Goal: Task Accomplishment & Management: Use online tool/utility

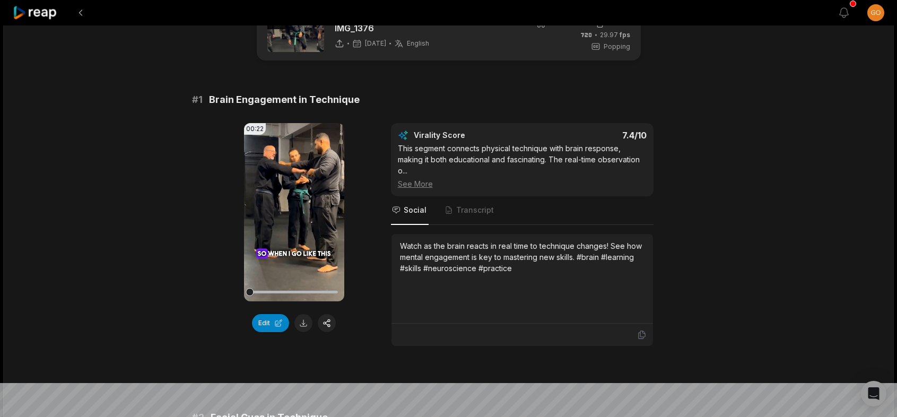
scroll to position [53, 0]
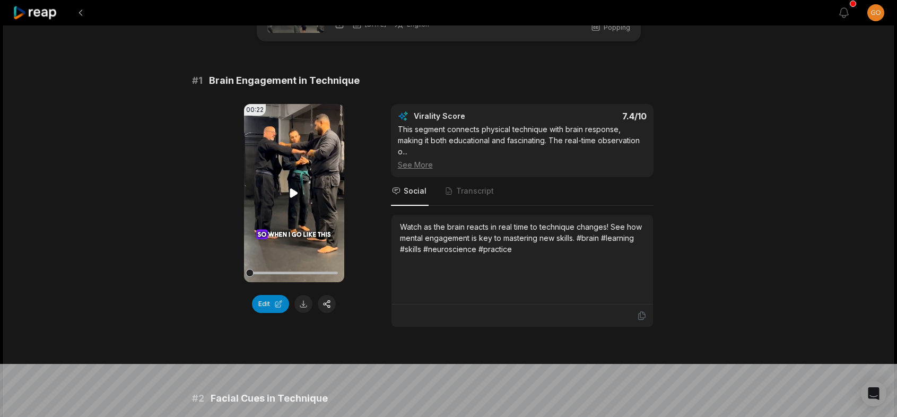
click at [295, 194] on icon at bounding box center [294, 192] width 8 height 9
click at [274, 301] on button "Edit" at bounding box center [270, 304] width 37 height 18
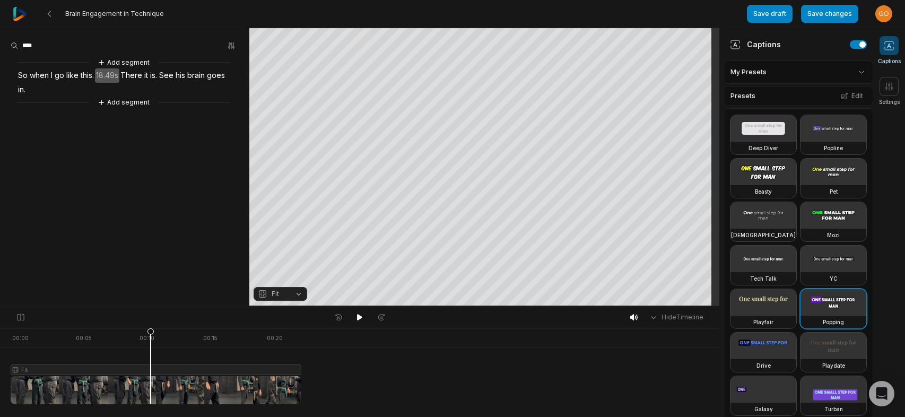
drag, startPoint x: 301, startPoint y: 388, endPoint x: 150, endPoint y: 421, distance: 154.3
click at [150, 416] on html "Brain Engagement in Technique Save draft Save changes Open user menu Captions S…" at bounding box center [452, 208] width 905 height 417
click at [828, 16] on button "Save changes" at bounding box center [829, 14] width 57 height 18
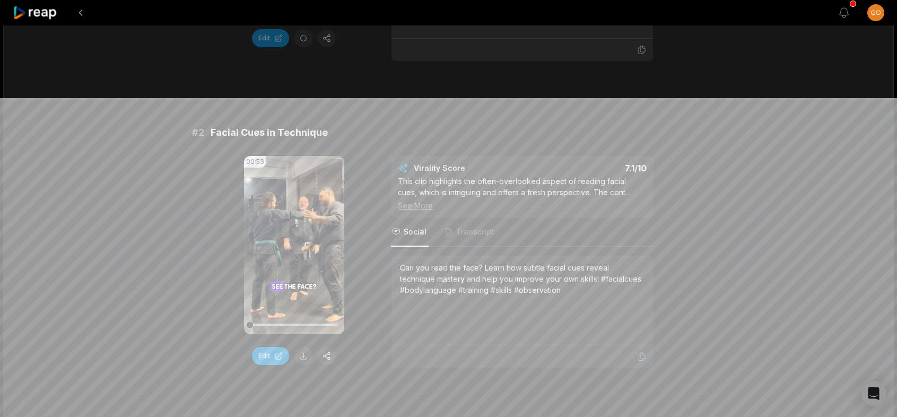
scroll to position [371, 0]
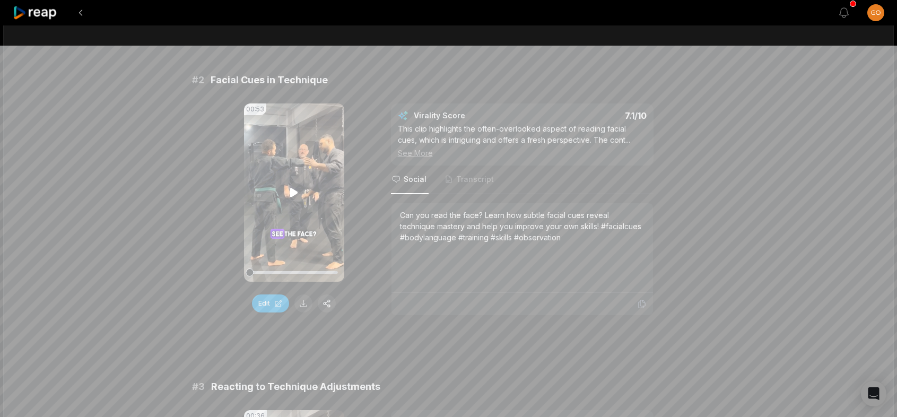
click at [290, 192] on icon at bounding box center [293, 192] width 13 height 13
click at [312, 269] on div at bounding box center [294, 272] width 88 height 19
click at [296, 185] on video "Your browser does not support mp4 format." at bounding box center [294, 192] width 100 height 178
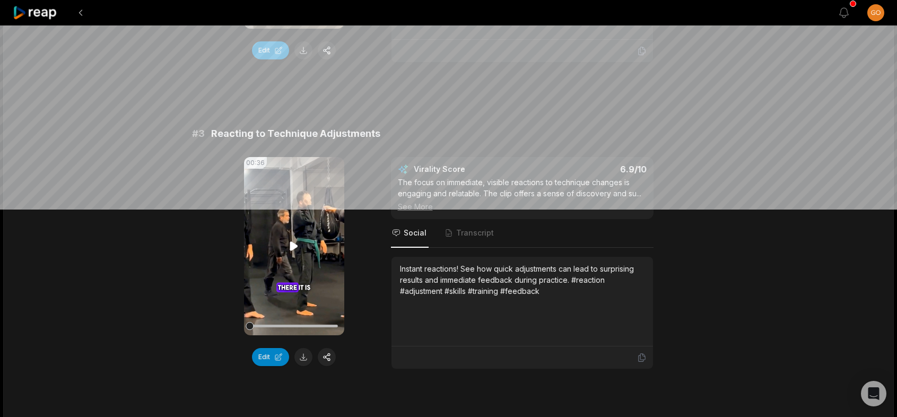
scroll to position [636, 0]
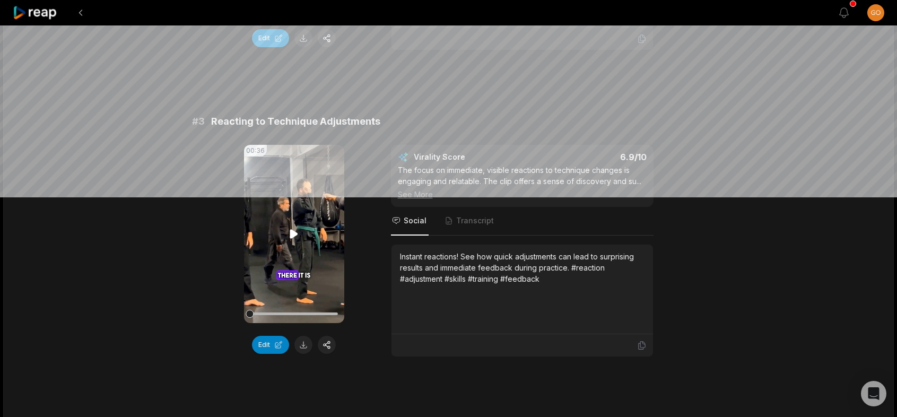
click at [290, 235] on icon at bounding box center [293, 233] width 13 height 13
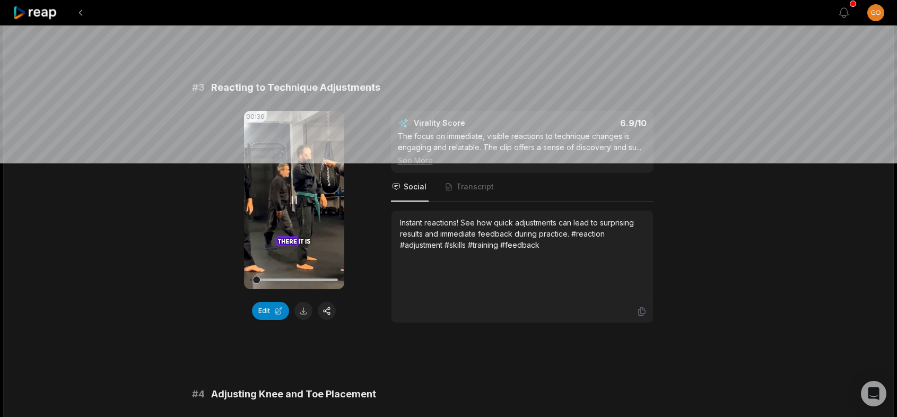
scroll to position [689, 0]
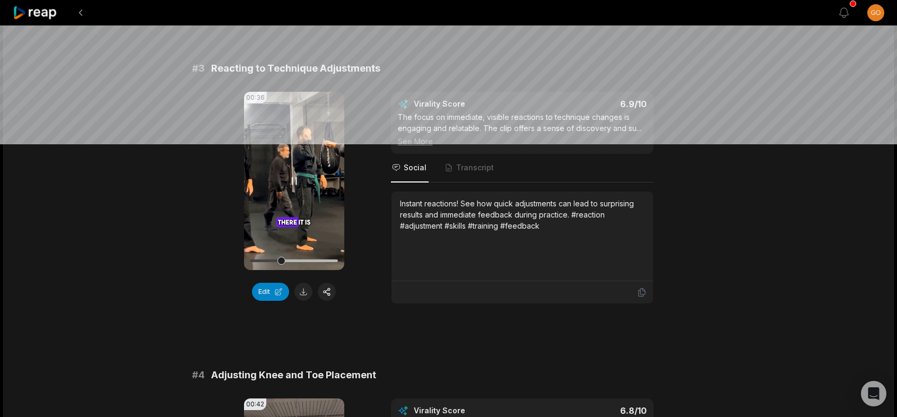
click at [294, 178] on icon at bounding box center [293, 180] width 13 height 13
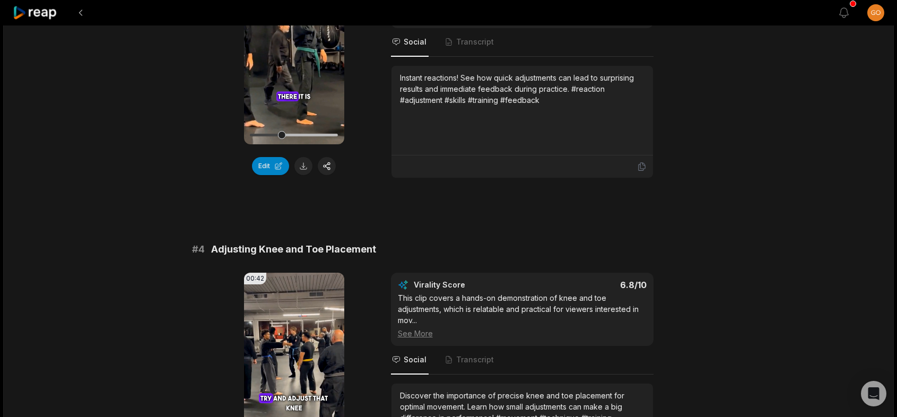
scroll to position [901, 0]
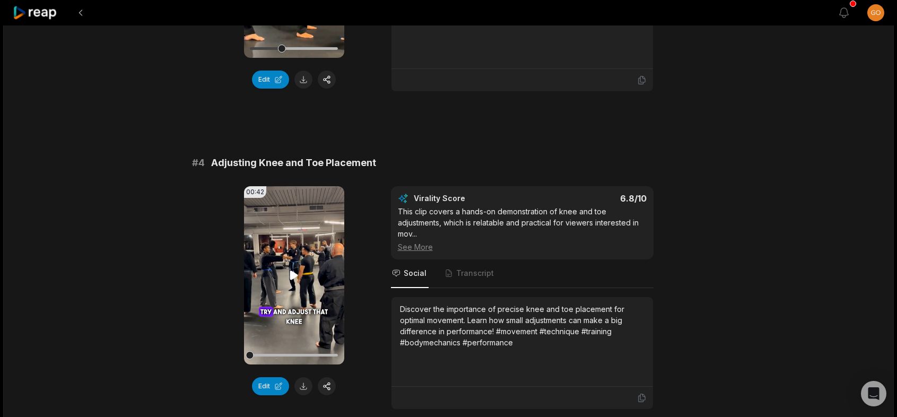
click at [292, 278] on icon at bounding box center [294, 274] width 8 height 9
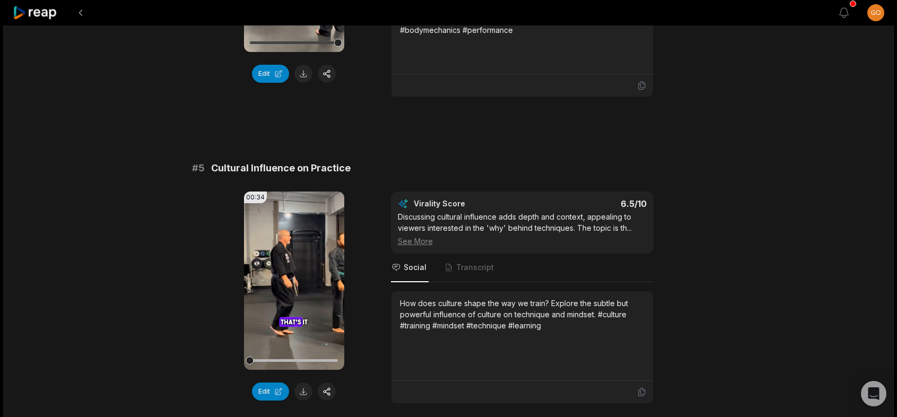
scroll to position [1220, 0]
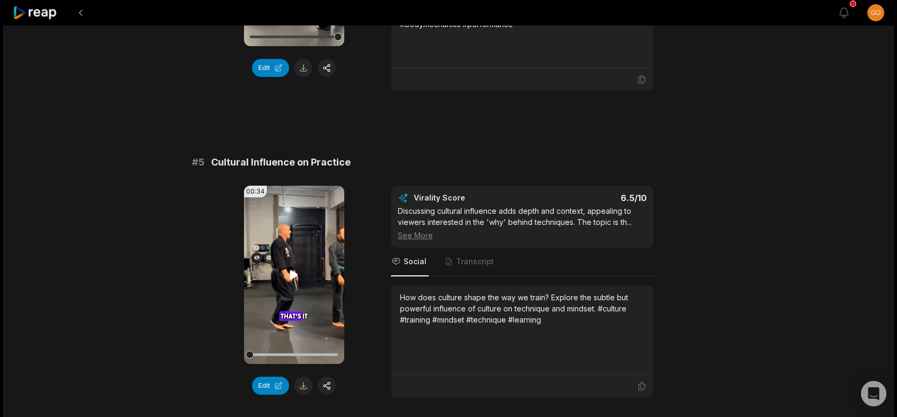
click at [297, 269] on icon at bounding box center [293, 274] width 13 height 13
click at [298, 272] on icon at bounding box center [293, 274] width 13 height 13
click at [292, 273] on icon at bounding box center [294, 274] width 8 height 9
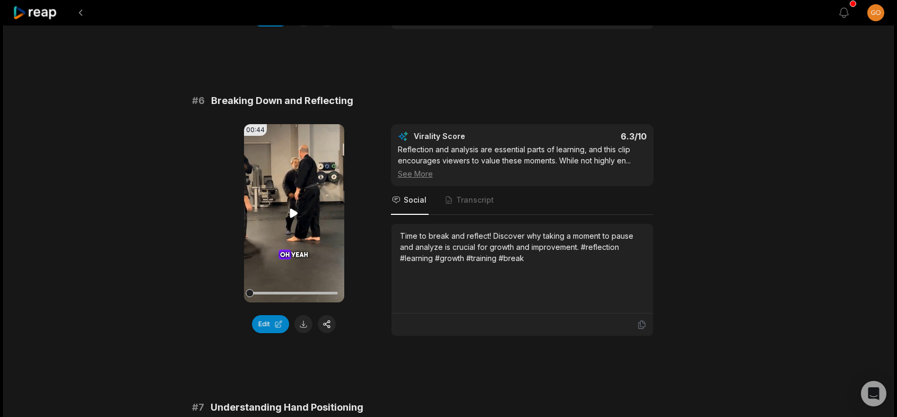
scroll to position [1591, 0]
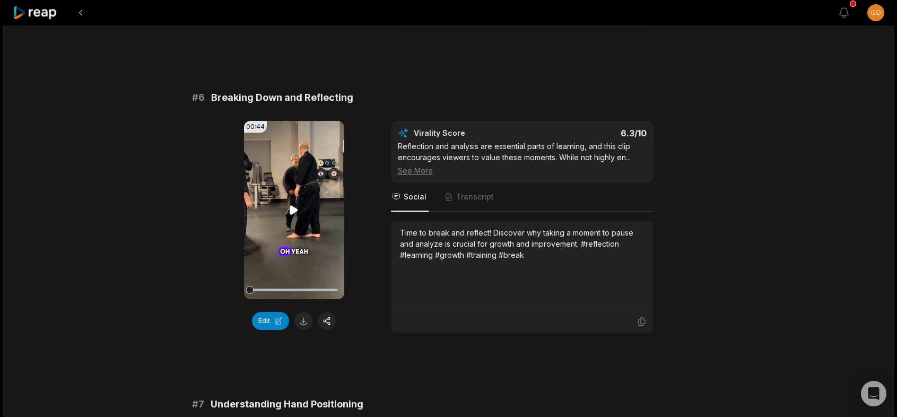
click at [292, 210] on icon at bounding box center [294, 209] width 8 height 9
click at [270, 285] on div at bounding box center [294, 290] width 88 height 19
click at [283, 283] on div at bounding box center [294, 290] width 88 height 19
click at [312, 287] on div at bounding box center [294, 290] width 88 height 19
click at [299, 212] on icon at bounding box center [293, 210] width 13 height 13
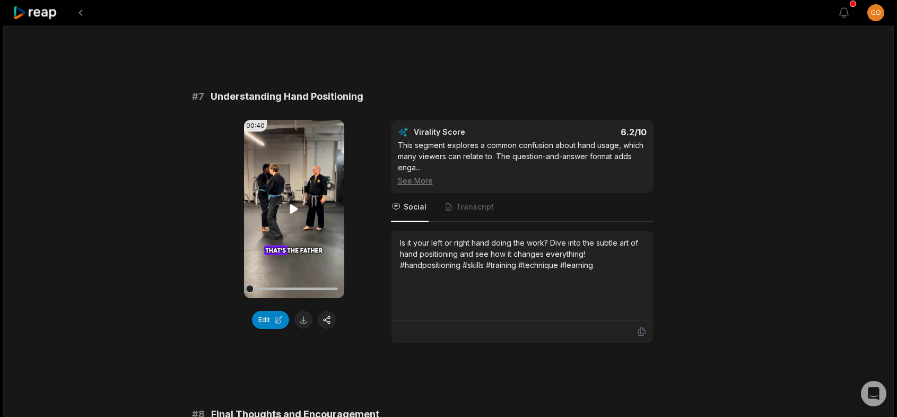
scroll to position [1909, 0]
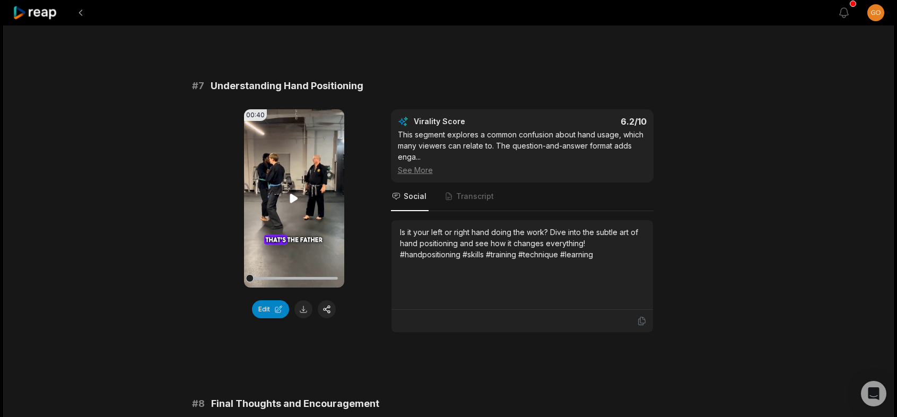
click at [294, 196] on icon at bounding box center [294, 198] width 8 height 9
click at [286, 275] on div at bounding box center [294, 278] width 88 height 19
click at [293, 192] on icon at bounding box center [293, 198] width 13 height 13
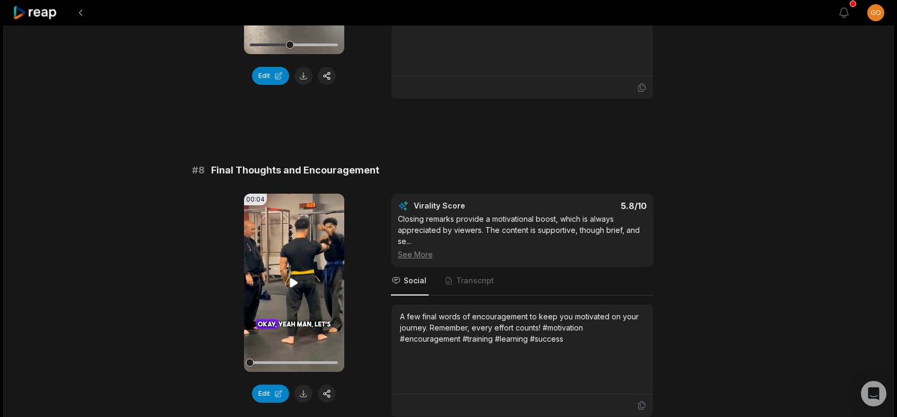
scroll to position [2222, 0]
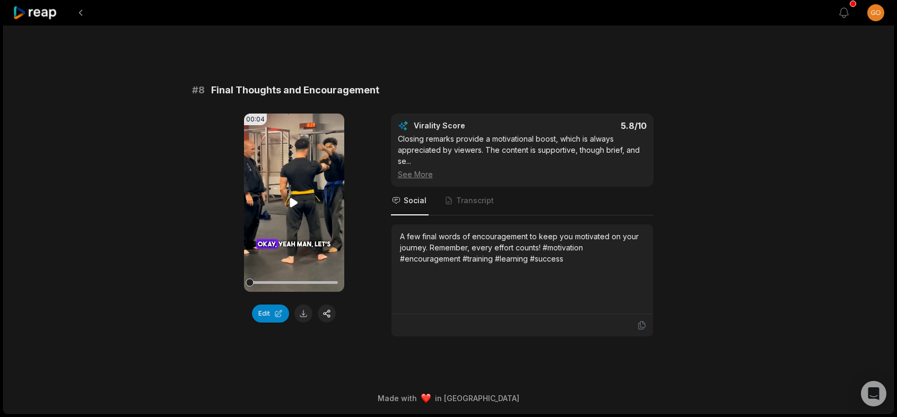
click at [296, 203] on icon at bounding box center [294, 202] width 8 height 9
click at [295, 203] on icon at bounding box center [293, 202] width 13 height 13
click at [293, 198] on icon at bounding box center [293, 202] width 13 height 13
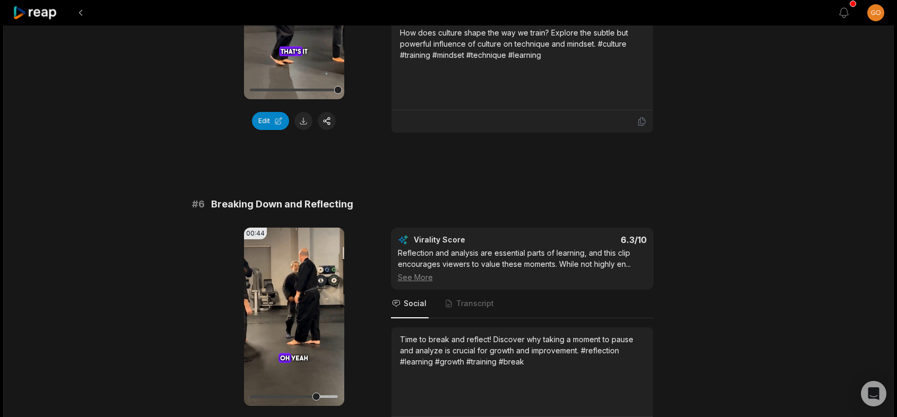
scroll to position [1321, 0]
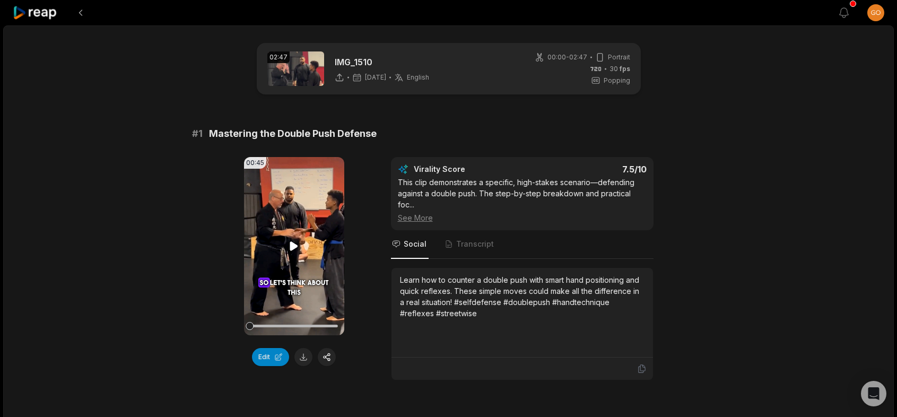
click at [294, 246] on icon at bounding box center [294, 245] width 8 height 9
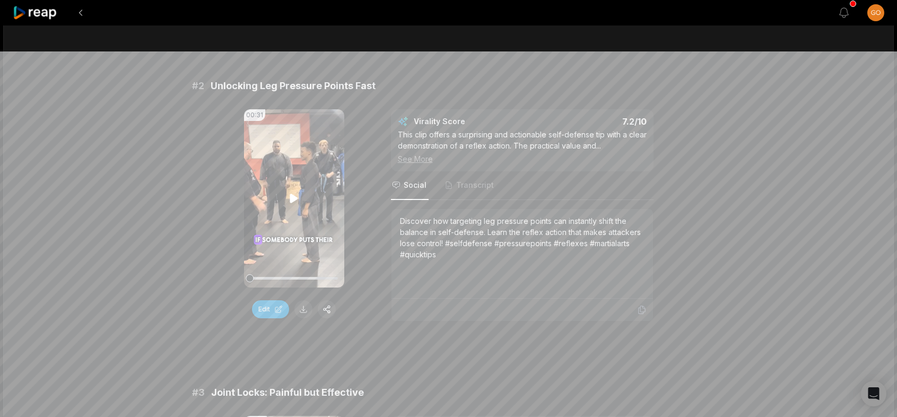
scroll to position [371, 0]
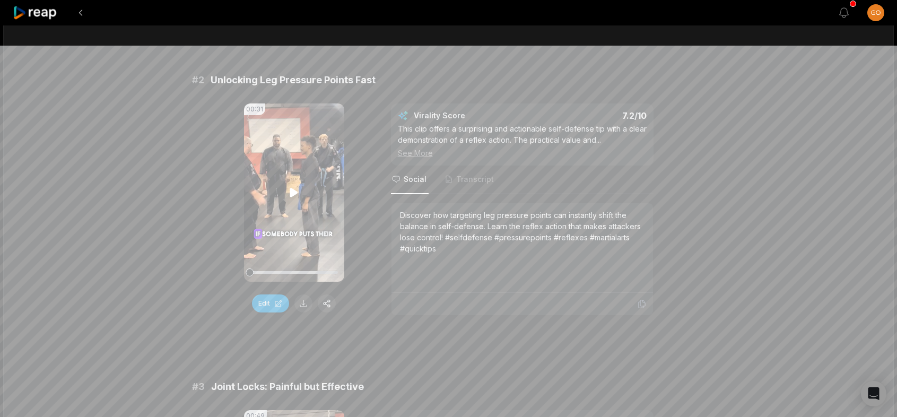
click at [296, 189] on icon at bounding box center [293, 192] width 13 height 13
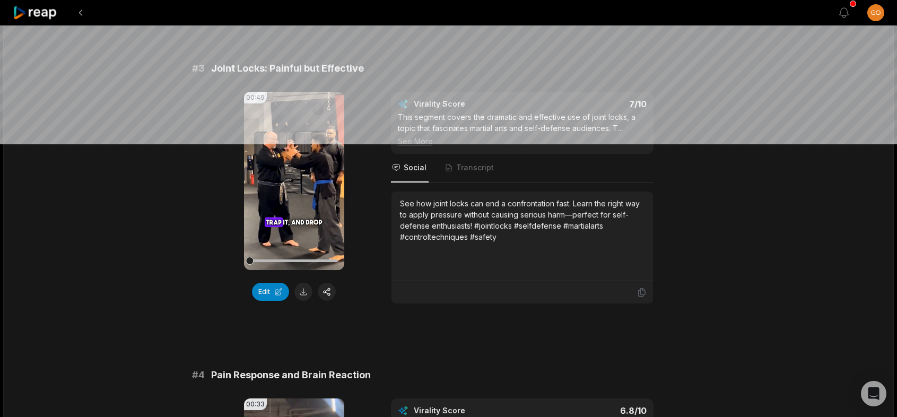
scroll to position [742, 0]
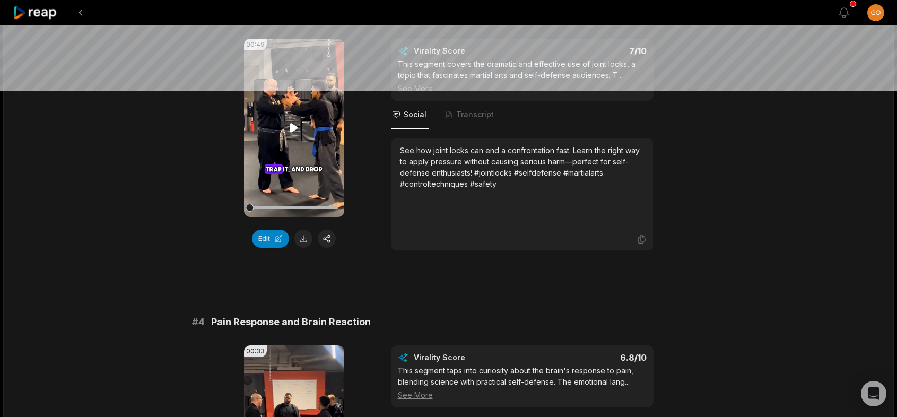
click at [292, 130] on icon at bounding box center [294, 127] width 8 height 9
click at [301, 237] on button at bounding box center [303, 239] width 18 height 18
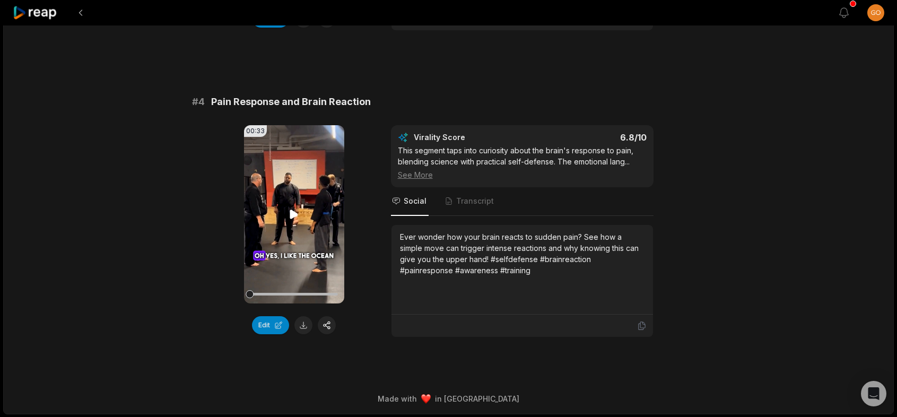
scroll to position [963, 0]
click at [293, 217] on icon at bounding box center [293, 213] width 13 height 13
click at [301, 322] on button at bounding box center [303, 325] width 18 height 18
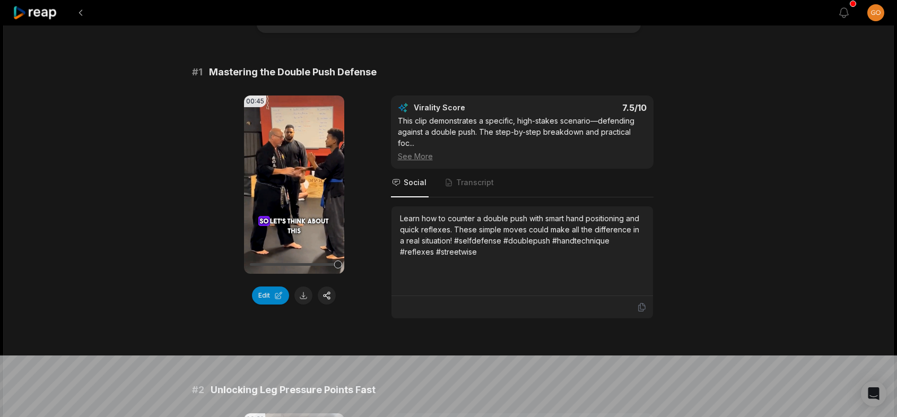
scroll to position [0, 0]
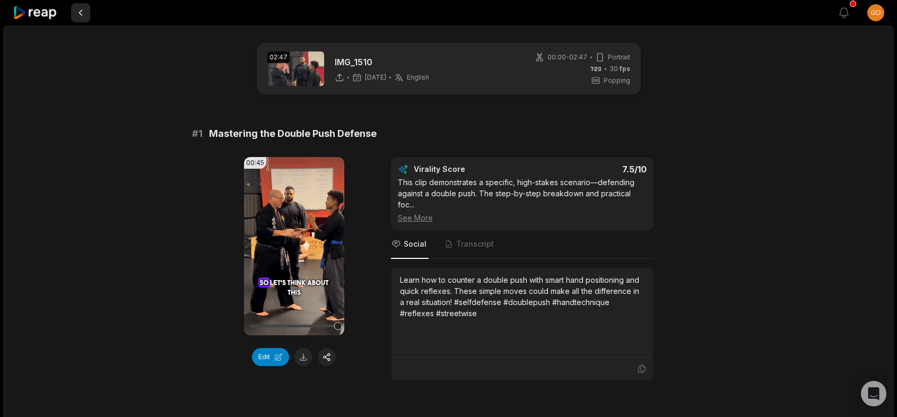
click at [83, 11] on button at bounding box center [80, 12] width 19 height 19
click at [82, 13] on button at bounding box center [80, 12] width 19 height 19
click at [54, 15] on icon at bounding box center [35, 13] width 45 height 14
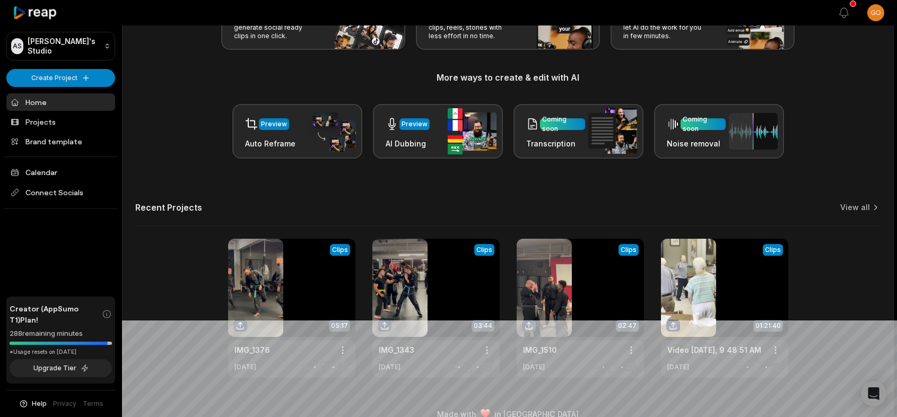
scroll to position [112, 0]
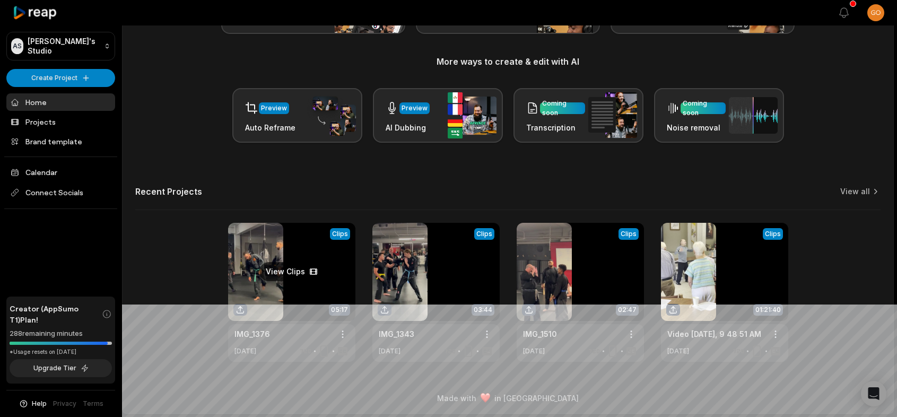
click at [259, 284] on link at bounding box center [291, 292] width 127 height 139
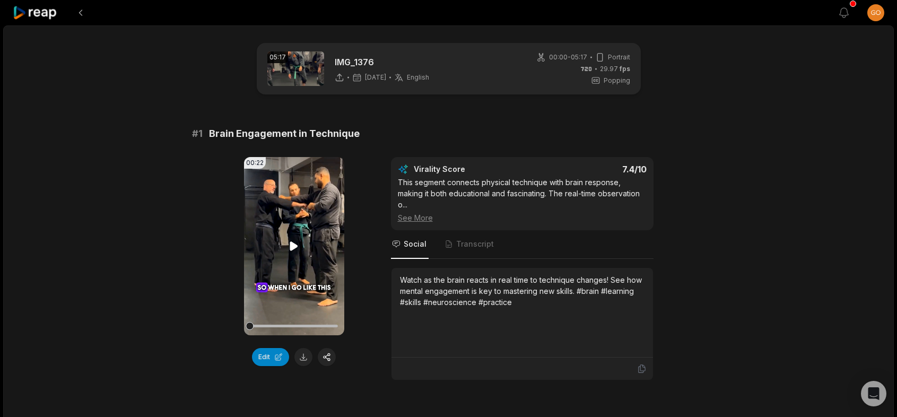
click at [290, 246] on icon at bounding box center [294, 245] width 8 height 9
click at [290, 246] on icon at bounding box center [293, 246] width 13 height 13
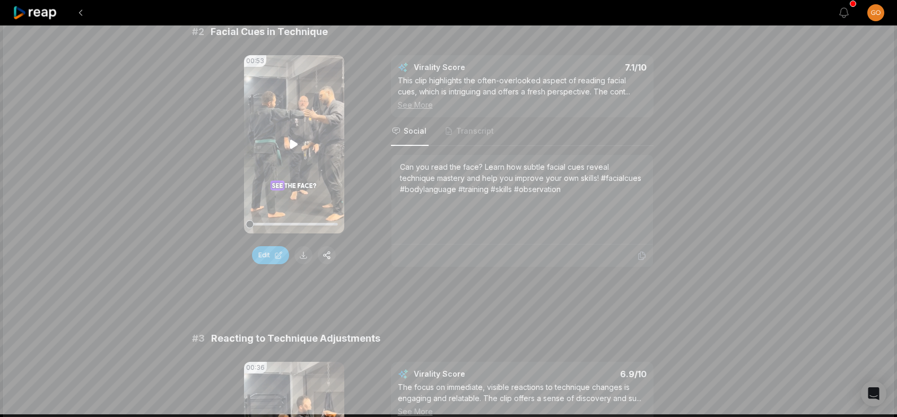
scroll to position [424, 0]
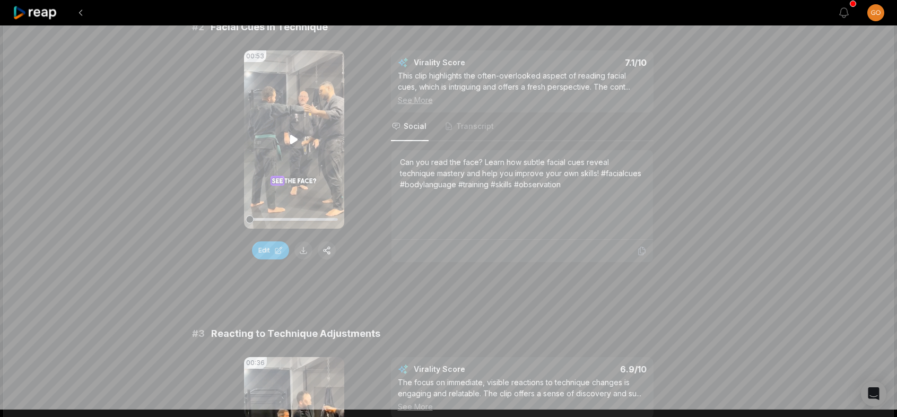
click at [291, 138] on icon at bounding box center [294, 139] width 8 height 9
click at [277, 217] on div at bounding box center [294, 219] width 88 height 19
click at [323, 215] on div at bounding box center [294, 219] width 88 height 19
click at [334, 217] on div at bounding box center [294, 219] width 88 height 19
click at [293, 145] on icon at bounding box center [293, 139] width 13 height 13
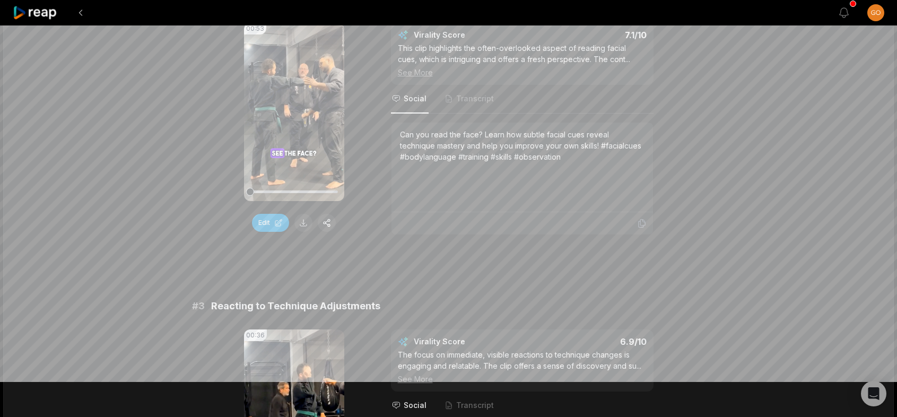
scroll to position [477, 0]
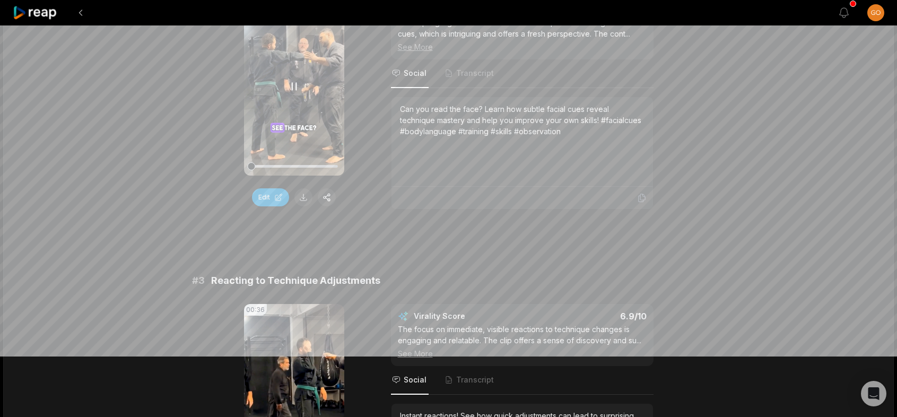
click at [291, 86] on icon at bounding box center [293, 86] width 13 height 13
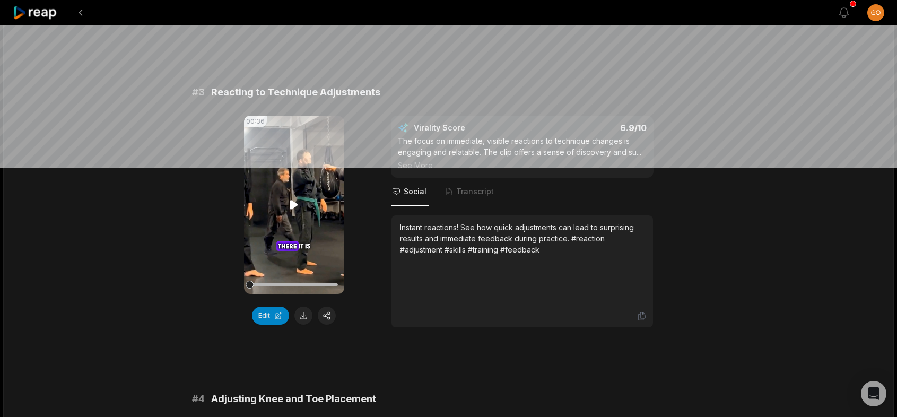
scroll to position [689, 0]
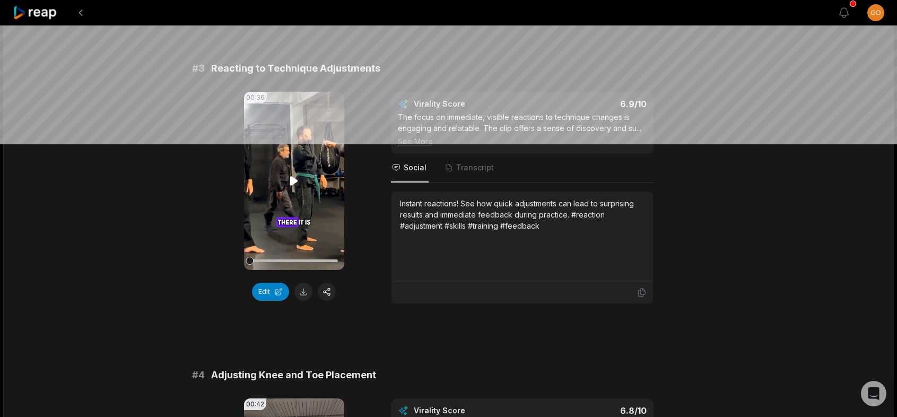
click at [292, 174] on icon at bounding box center [293, 180] width 13 height 13
click at [277, 260] on div at bounding box center [294, 260] width 88 height 3
click at [299, 259] on div at bounding box center [294, 260] width 88 height 19
click at [292, 184] on icon at bounding box center [294, 180] width 4 height 7
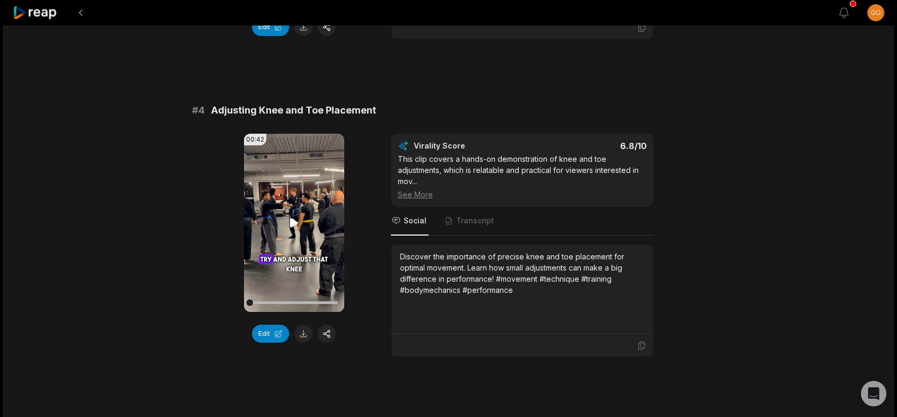
scroll to position [955, 0]
click at [294, 221] on icon at bounding box center [294, 221] width 8 height 9
click at [294, 220] on icon at bounding box center [293, 222] width 13 height 13
click at [292, 299] on div at bounding box center [294, 302] width 88 height 19
click at [293, 224] on icon at bounding box center [294, 221] width 8 height 9
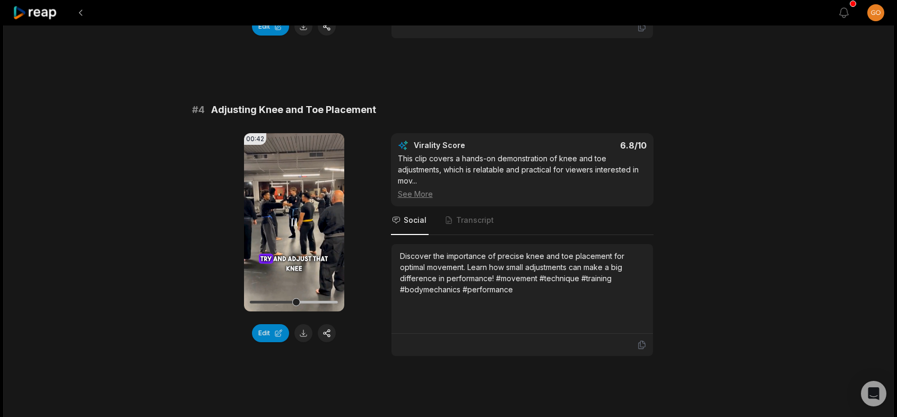
click at [293, 224] on icon at bounding box center [293, 222] width 13 height 13
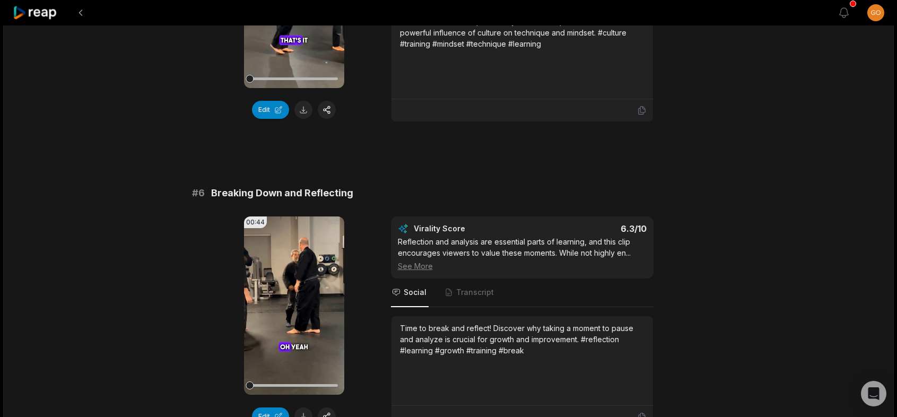
scroll to position [1591, 0]
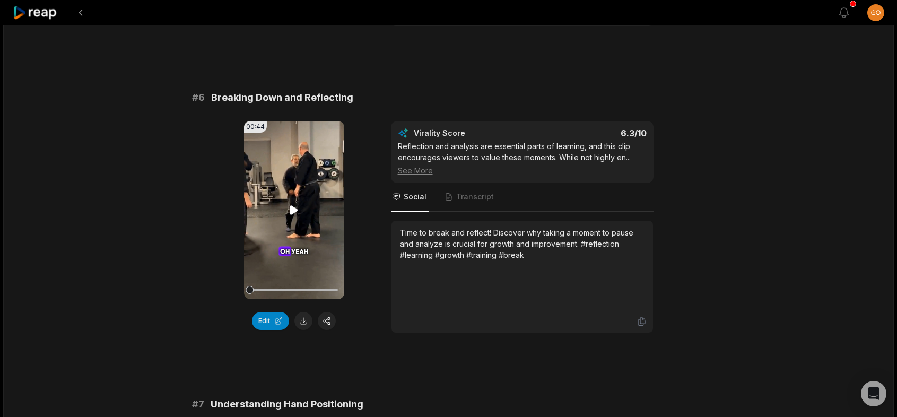
click at [292, 205] on icon at bounding box center [293, 210] width 13 height 13
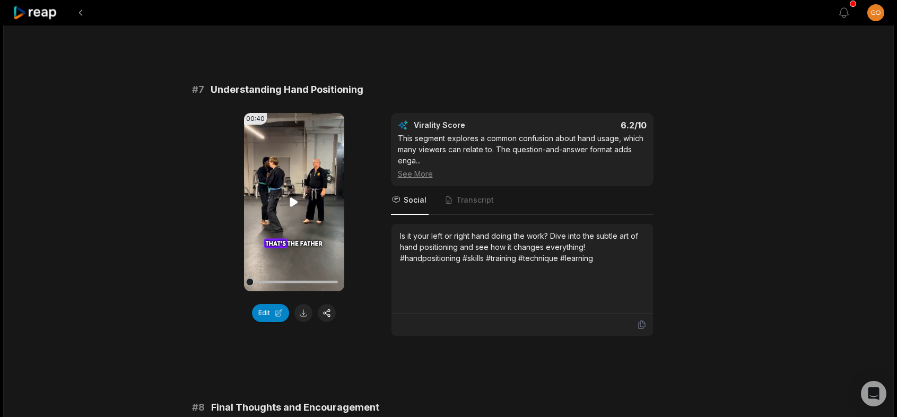
scroll to position [1909, 0]
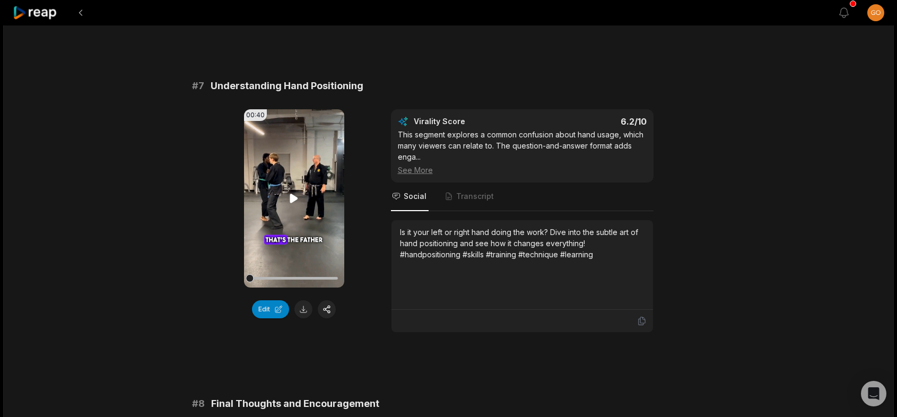
click at [289, 197] on icon at bounding box center [293, 198] width 13 height 13
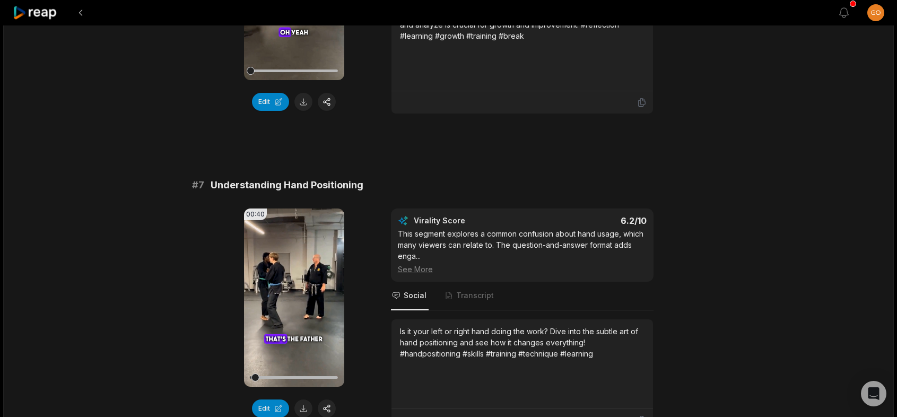
scroll to position [1798, 0]
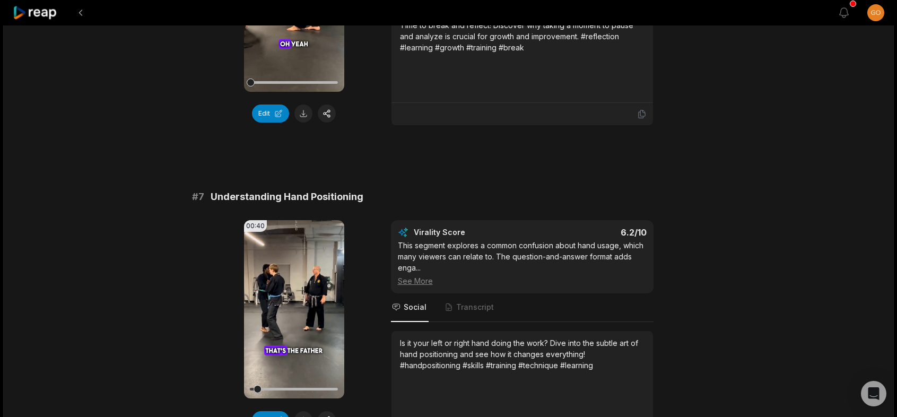
click at [41, 11] on icon at bounding box center [35, 13] width 45 height 14
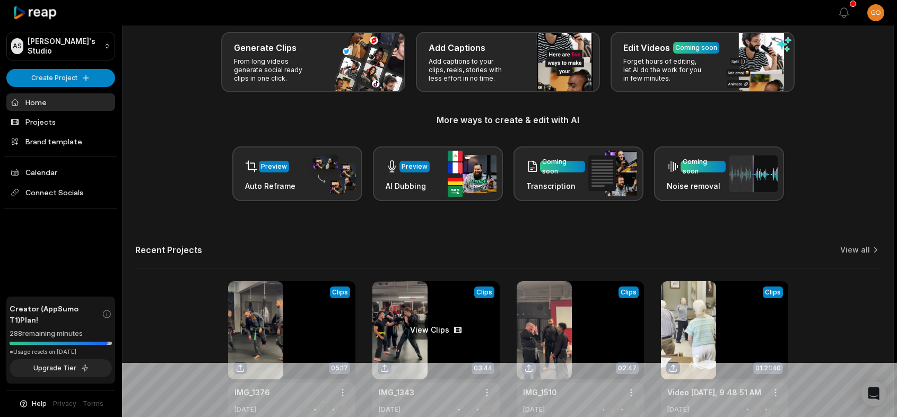
scroll to position [112, 0]
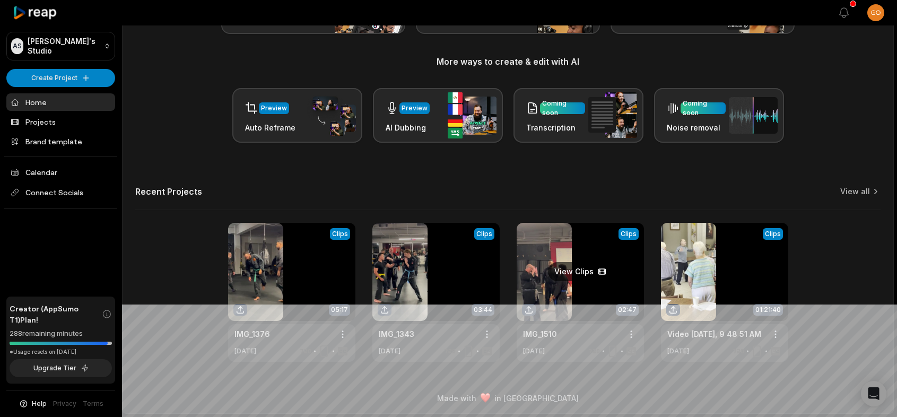
click at [553, 272] on link at bounding box center [579, 292] width 127 height 139
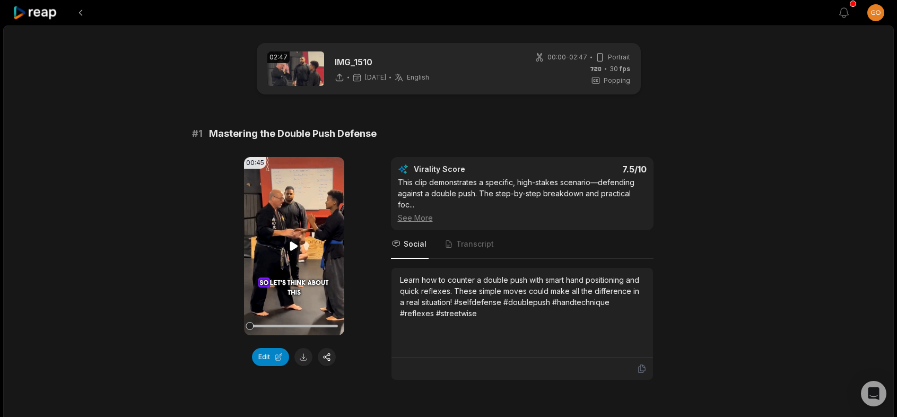
click at [296, 242] on icon at bounding box center [293, 246] width 13 height 13
click at [296, 248] on icon at bounding box center [294, 245] width 4 height 7
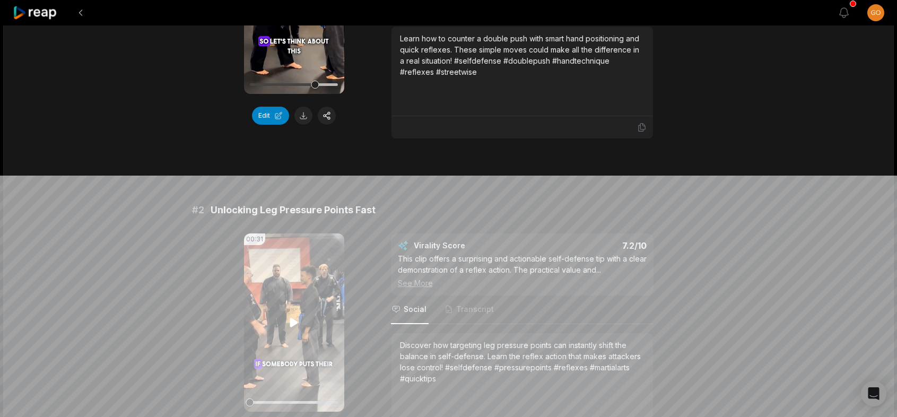
scroll to position [265, 0]
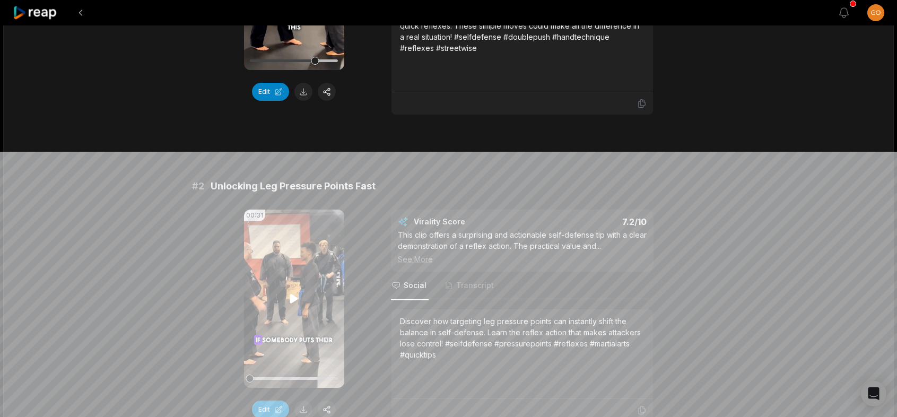
click at [296, 294] on icon at bounding box center [293, 298] width 13 height 13
click at [292, 374] on div at bounding box center [294, 378] width 88 height 19
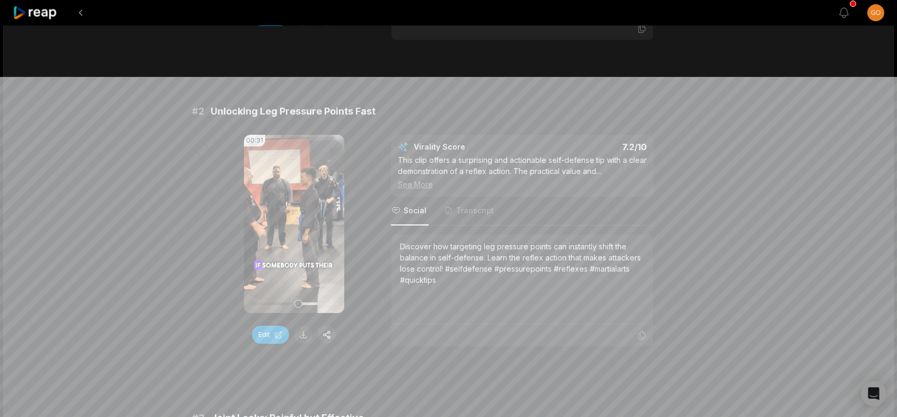
scroll to position [371, 0]
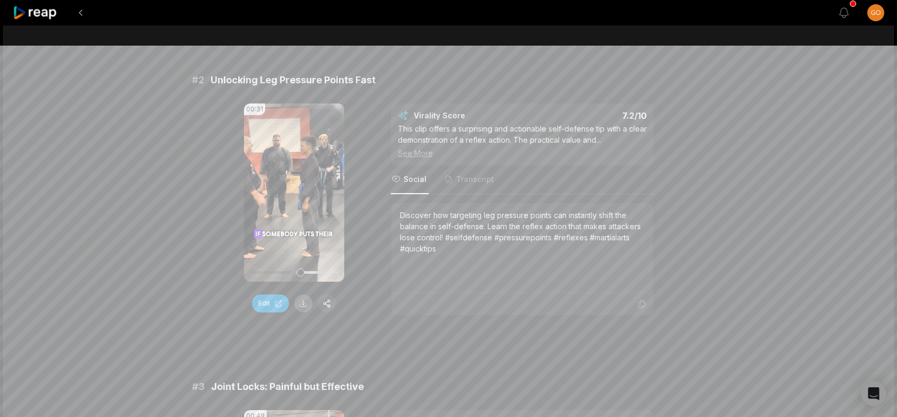
click at [297, 307] on button at bounding box center [303, 303] width 18 height 18
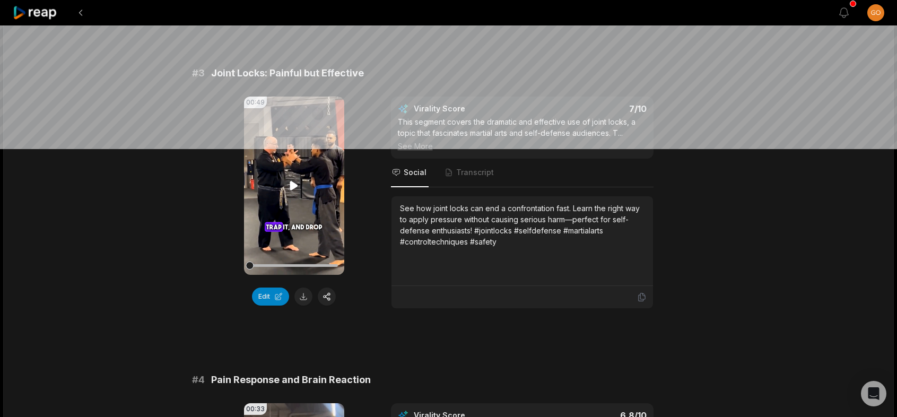
scroll to position [689, 0]
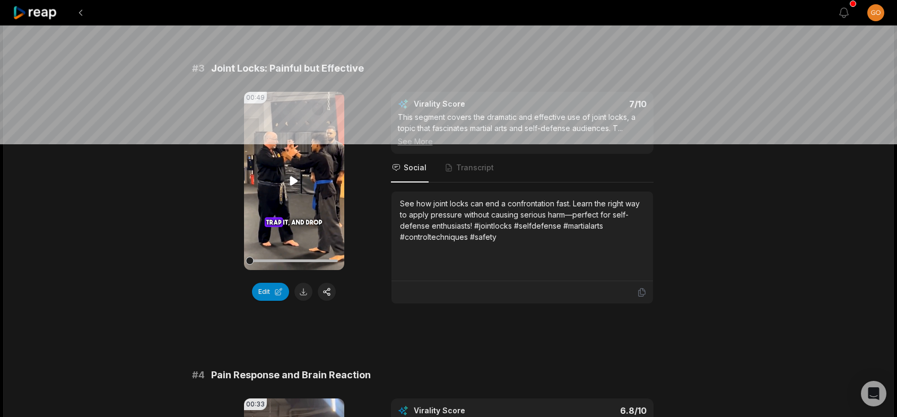
click at [292, 179] on icon at bounding box center [294, 180] width 8 height 9
click at [304, 289] on button at bounding box center [303, 292] width 18 height 18
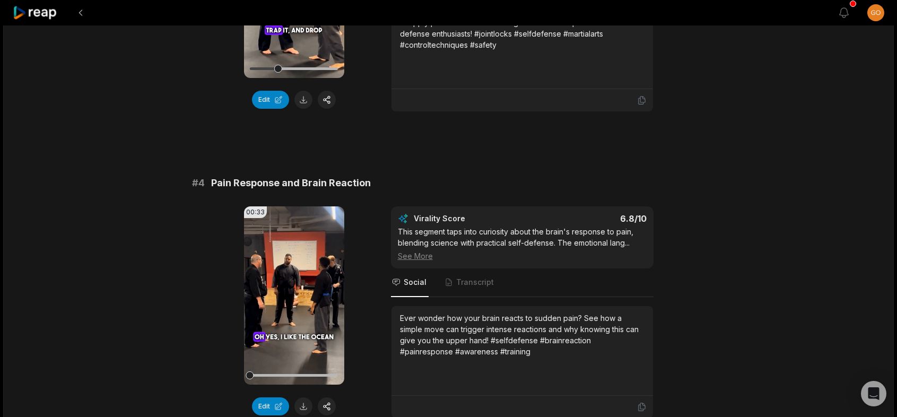
scroll to position [804, 0]
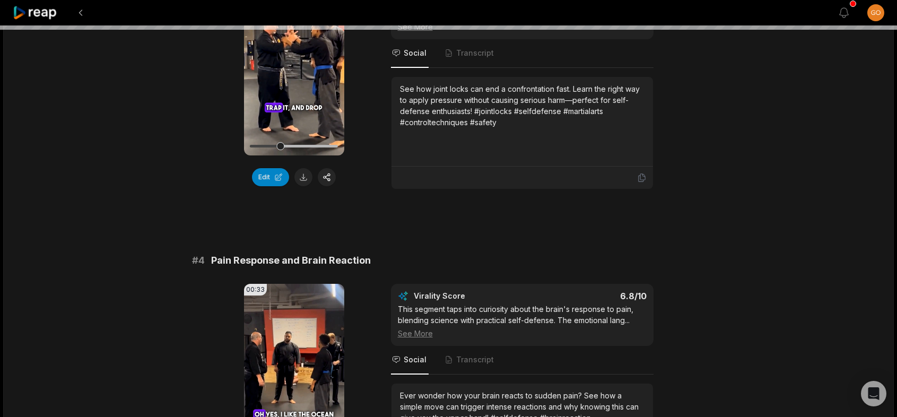
click at [32, 13] on icon at bounding box center [35, 13] width 45 height 14
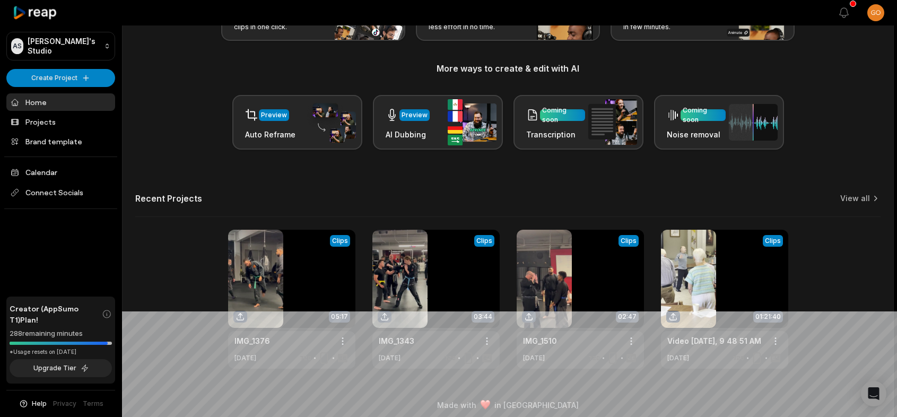
scroll to position [112, 0]
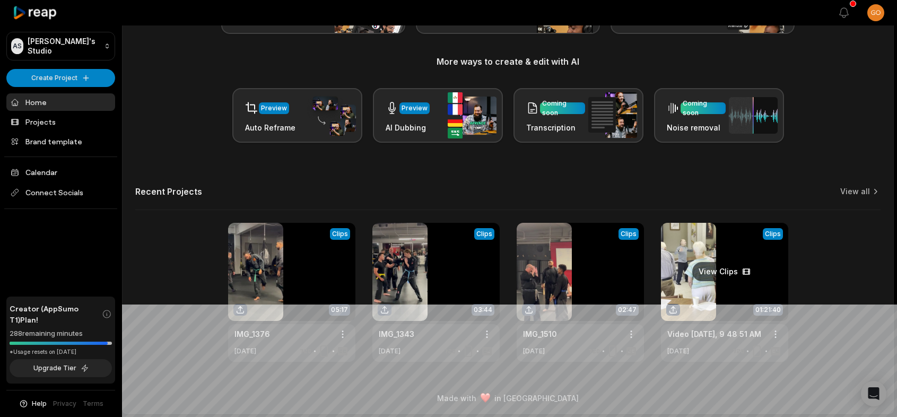
click at [710, 277] on link at bounding box center [724, 292] width 127 height 139
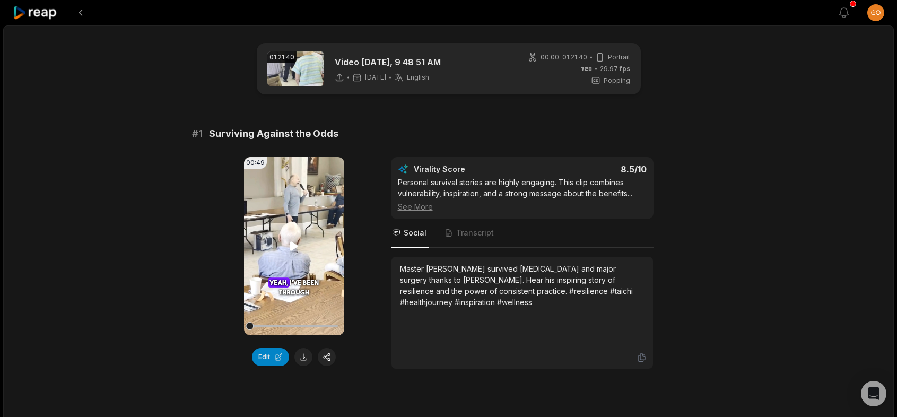
click at [284, 247] on video "Your browser does not support mp4 format." at bounding box center [294, 246] width 100 height 178
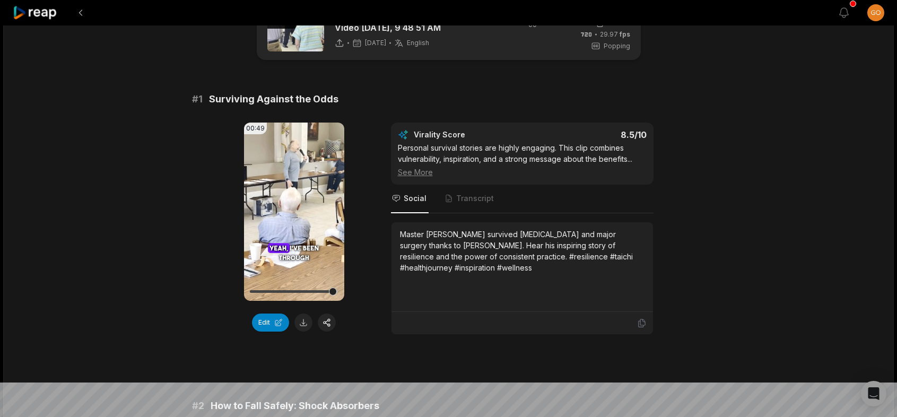
scroll to position [53, 0]
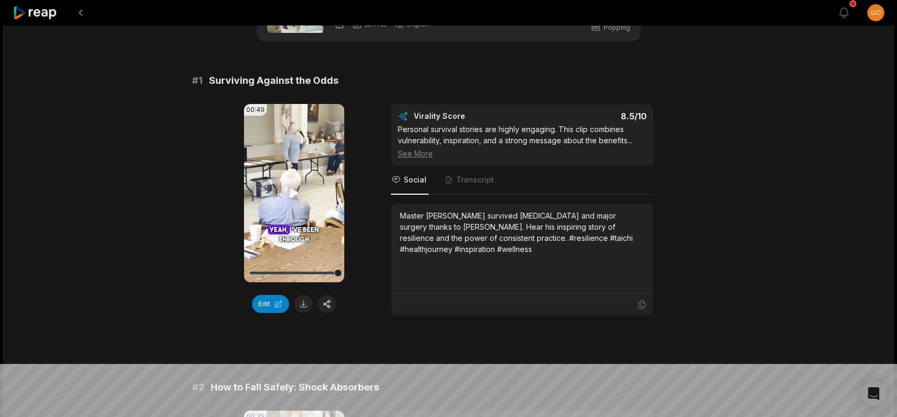
click at [296, 194] on icon at bounding box center [294, 192] width 8 height 9
click at [296, 187] on icon at bounding box center [293, 193] width 13 height 13
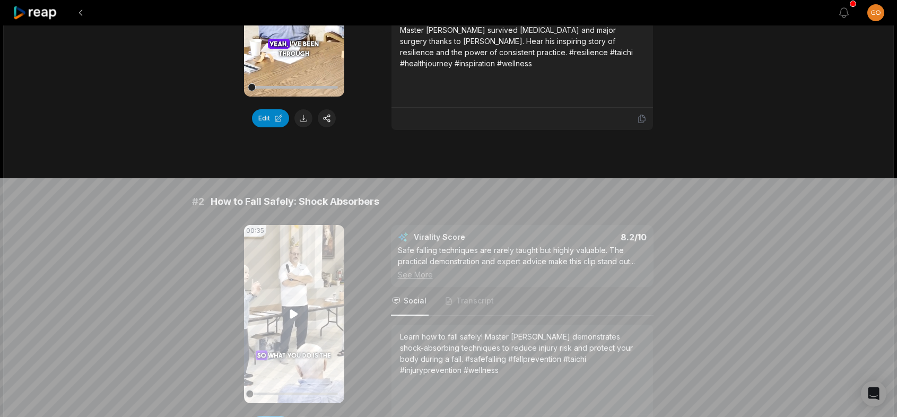
scroll to position [265, 0]
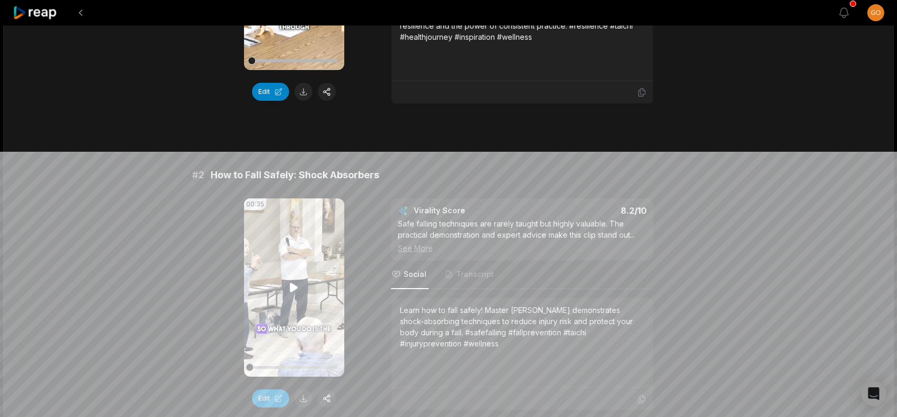
click at [300, 288] on video "Your browser does not support mp4 format." at bounding box center [294, 287] width 100 height 178
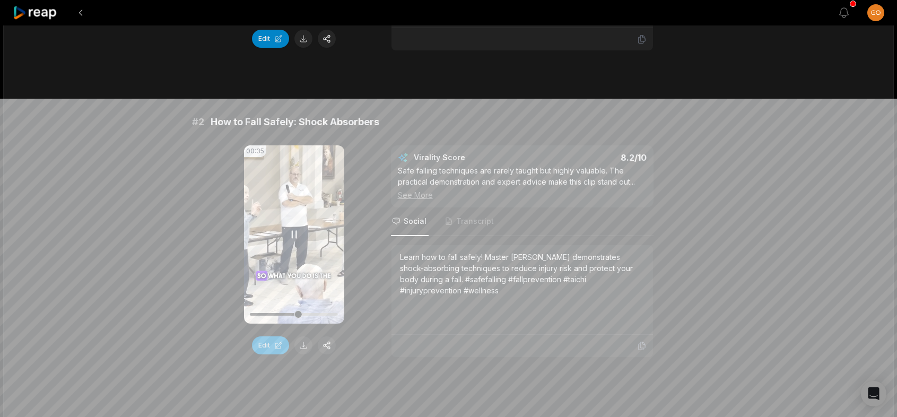
click at [290, 237] on icon at bounding box center [293, 234] width 13 height 13
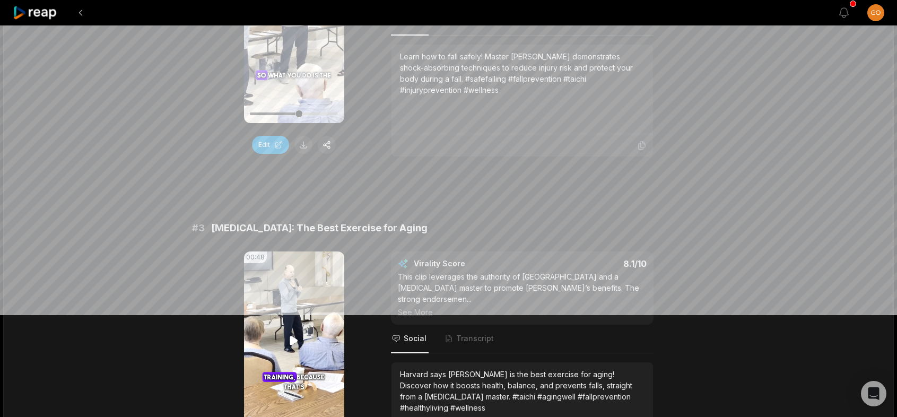
scroll to position [583, 0]
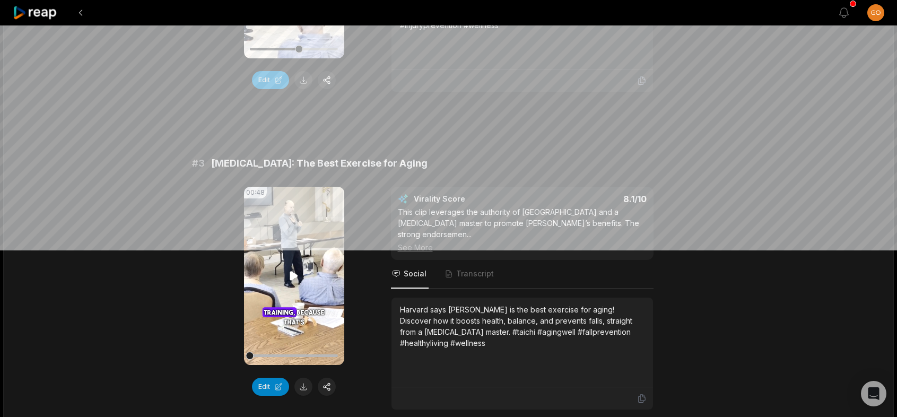
click at [293, 273] on icon at bounding box center [294, 275] width 8 height 9
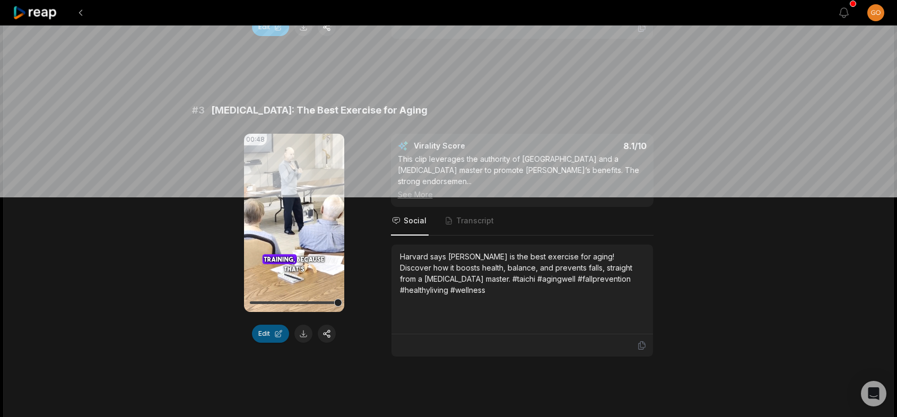
click at [283, 331] on button "Edit" at bounding box center [270, 334] width 37 height 18
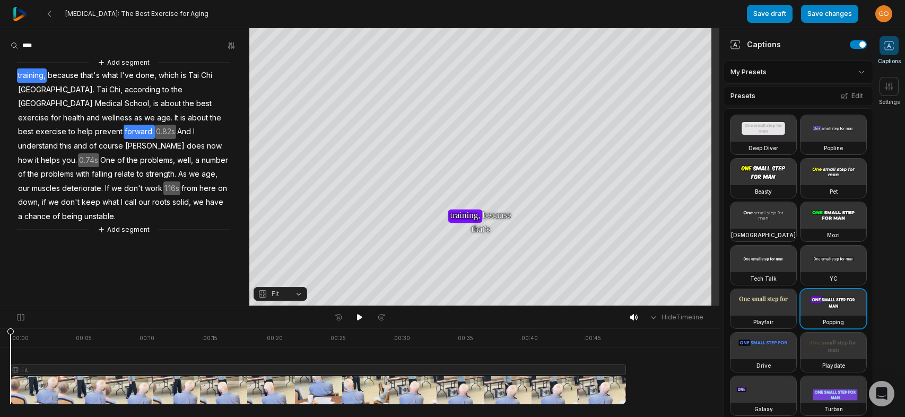
click at [155, 125] on span "forward." at bounding box center [139, 132] width 31 height 14
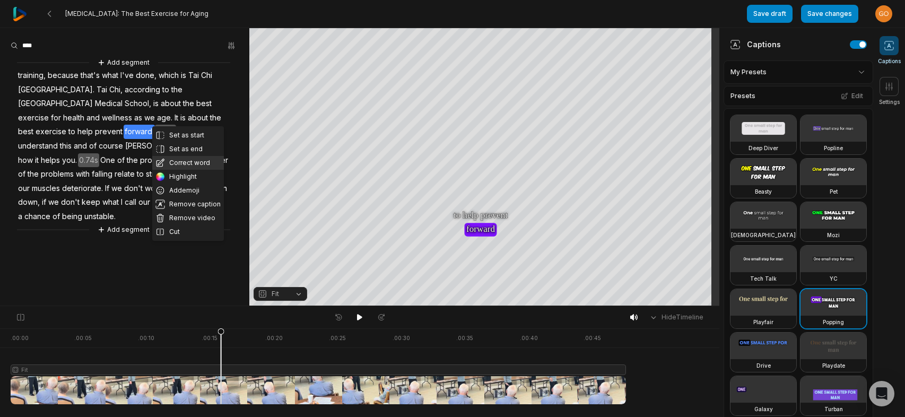
click at [187, 161] on button "Correct word" at bounding box center [188, 163] width 72 height 14
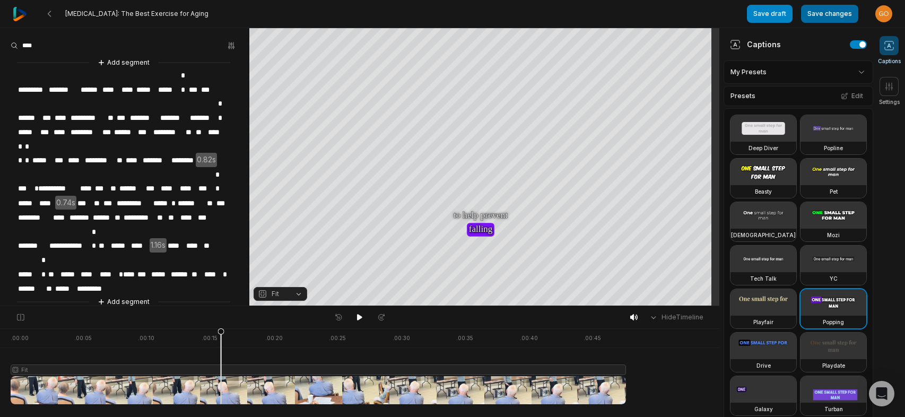
click at [821, 8] on button "Save changes" at bounding box center [829, 14] width 57 height 18
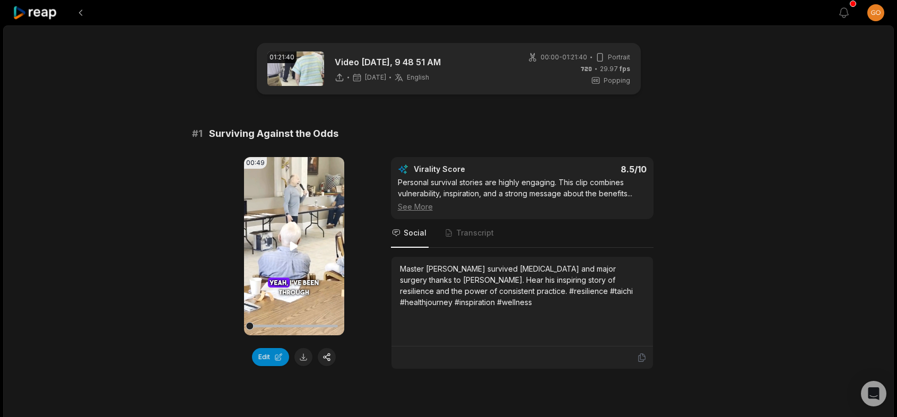
click at [294, 250] on icon at bounding box center [293, 246] width 13 height 13
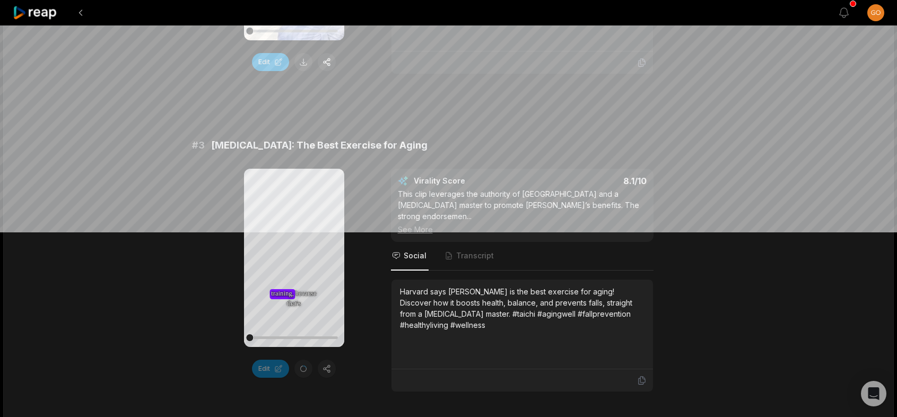
scroll to position [636, 0]
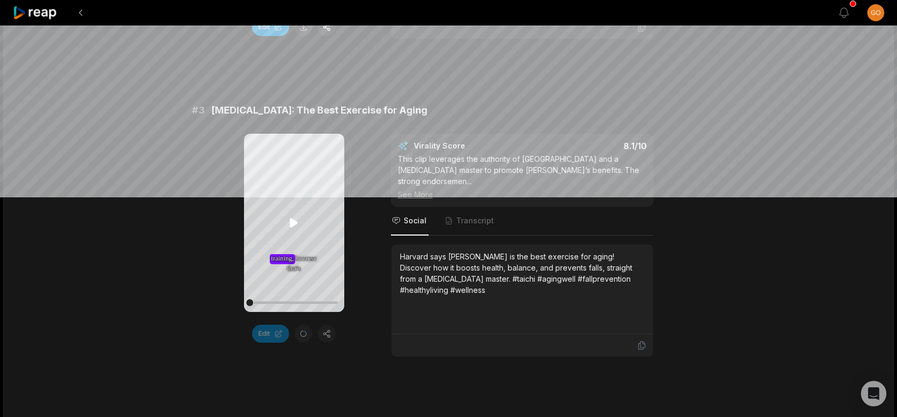
click at [294, 221] on icon at bounding box center [294, 222] width 8 height 9
click at [294, 221] on icon at bounding box center [293, 222] width 13 height 13
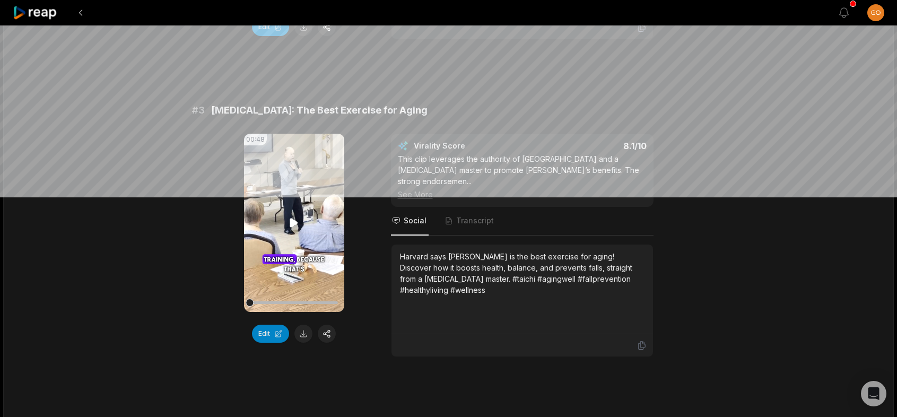
click at [295, 218] on icon at bounding box center [293, 222] width 13 height 13
click at [295, 224] on icon at bounding box center [293, 222] width 13 height 13
click at [275, 332] on button "Edit" at bounding box center [270, 334] width 37 height 18
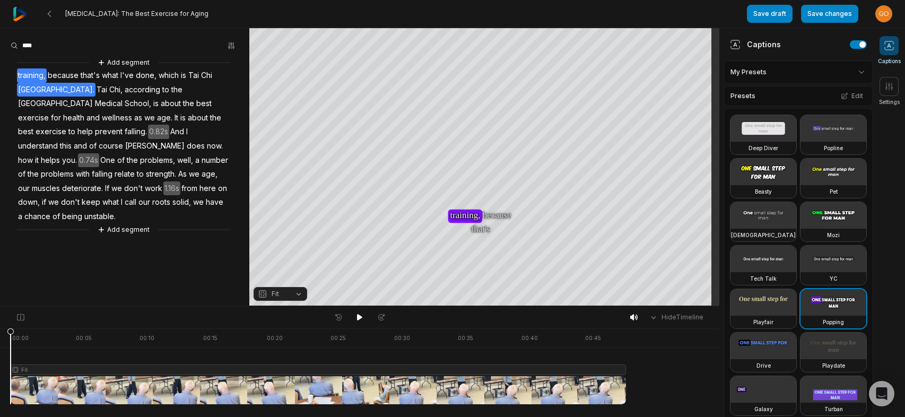
click at [38, 90] on span "[GEOGRAPHIC_DATA]." at bounding box center [56, 90] width 78 height 14
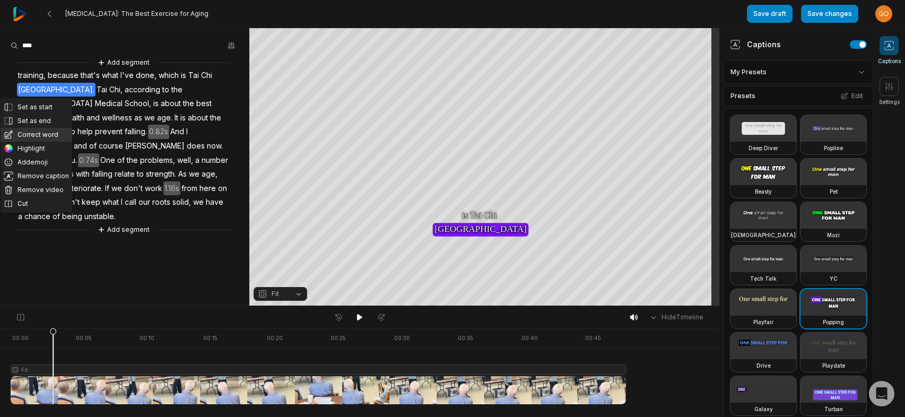
click at [35, 135] on button "Correct word" at bounding box center [37, 135] width 72 height 14
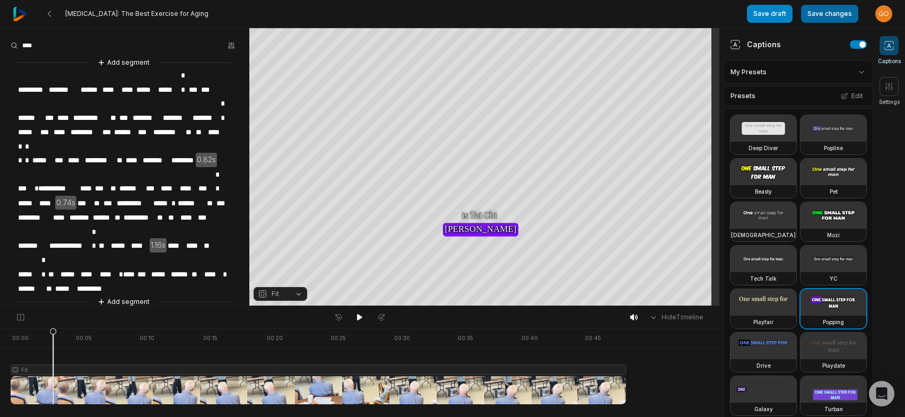
click at [837, 12] on button "Save changes" at bounding box center [829, 14] width 57 height 18
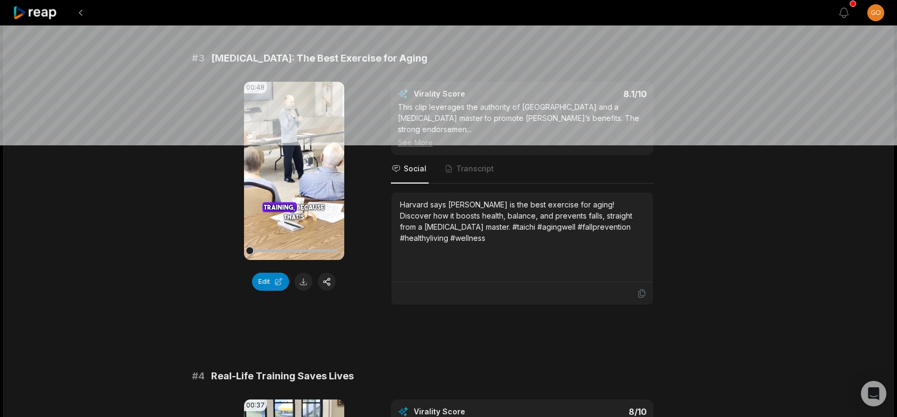
scroll to position [689, 0]
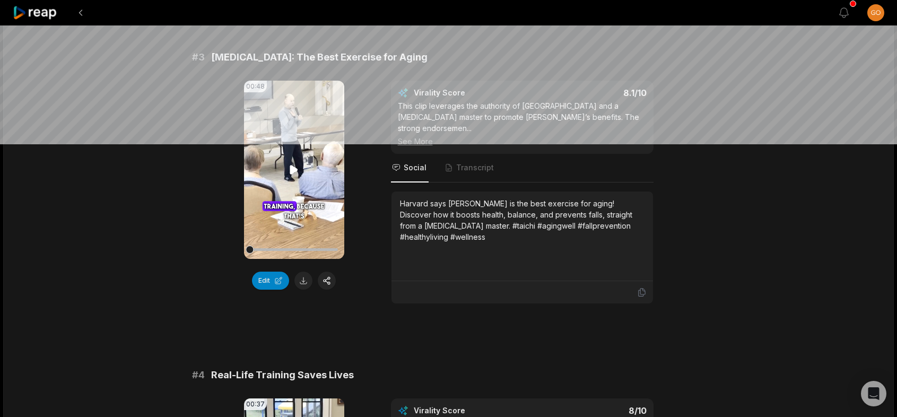
click at [293, 169] on icon at bounding box center [294, 169] width 8 height 9
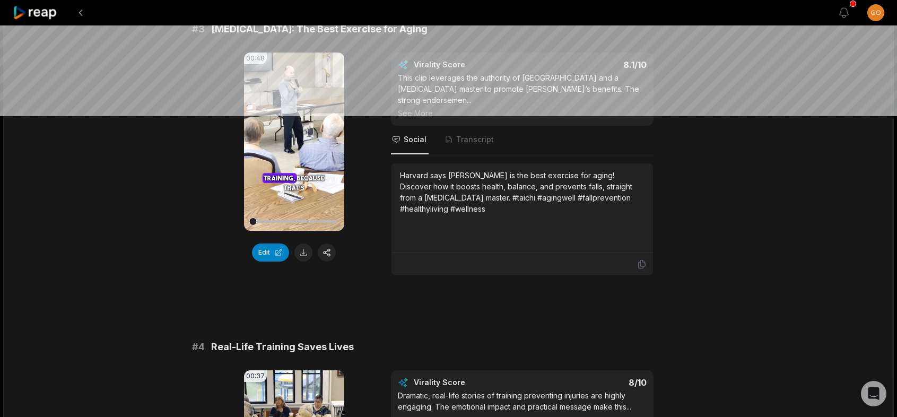
scroll to position [742, 0]
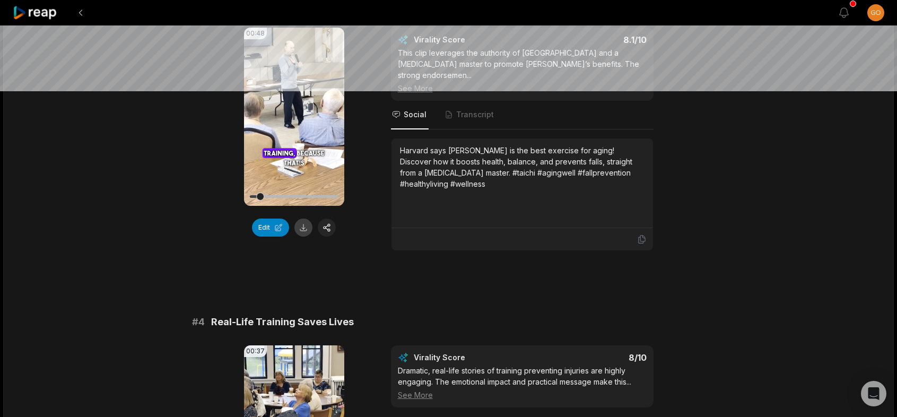
click at [307, 225] on button at bounding box center [303, 227] width 18 height 18
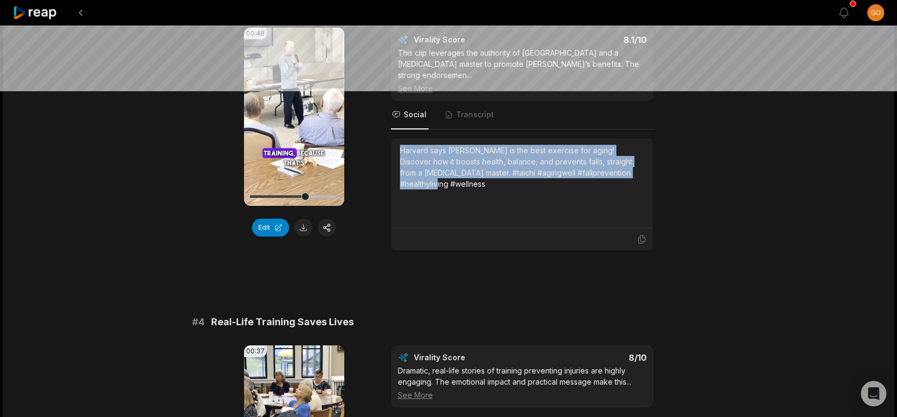
drag, startPoint x: 399, startPoint y: 139, endPoint x: 646, endPoint y: 167, distance: 248.1
click at [646, 167] on div "Harvard says [PERSON_NAME] is the best exercise for aging! Discover how it boos…" at bounding box center [521, 183] width 261 height 90
copy div "Harvard says [PERSON_NAME] is the best exercise for aging! Discover how it boos…"
